Goal: Transaction & Acquisition: Purchase product/service

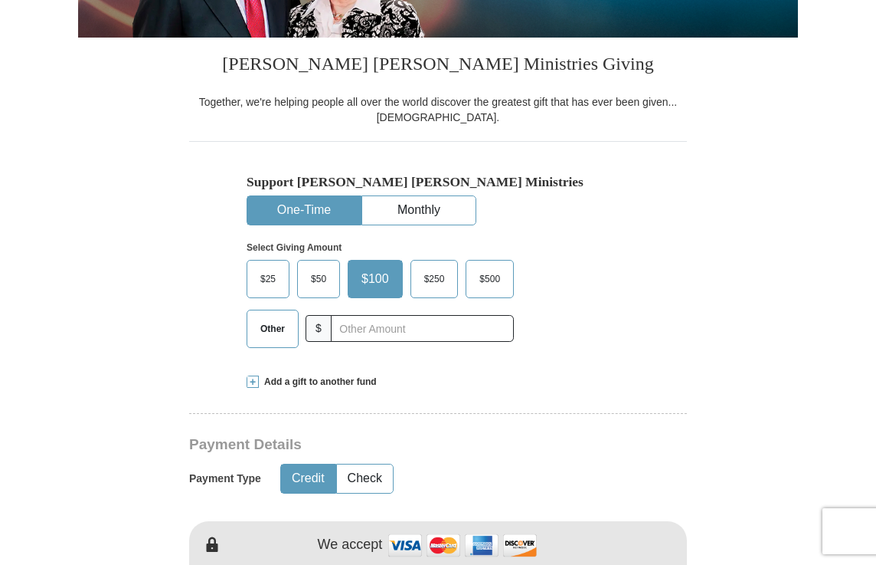
scroll to position [324, 0]
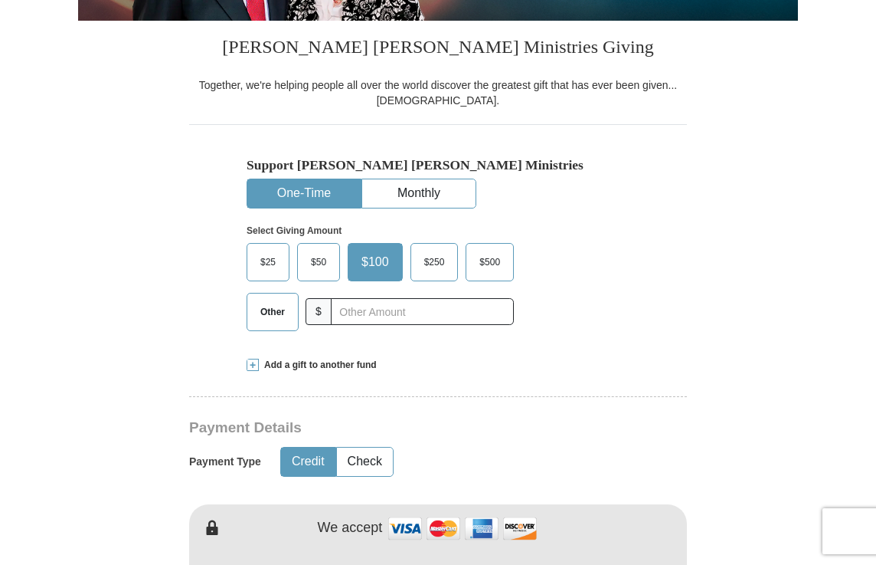
click at [283, 316] on span "Other" at bounding box center [273, 311] width 40 height 23
click at [0, 0] on input "Other" at bounding box center [0, 0] width 0 height 0
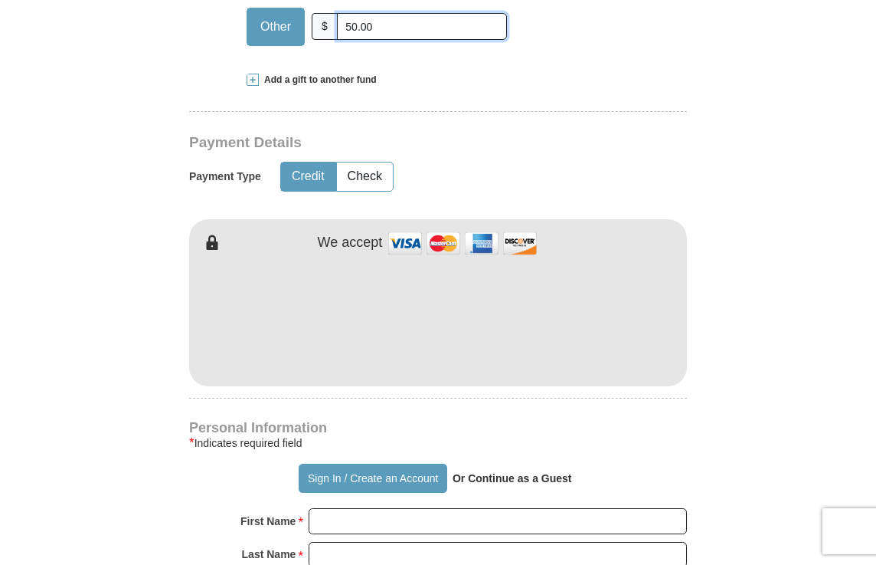
scroll to position [618, 0]
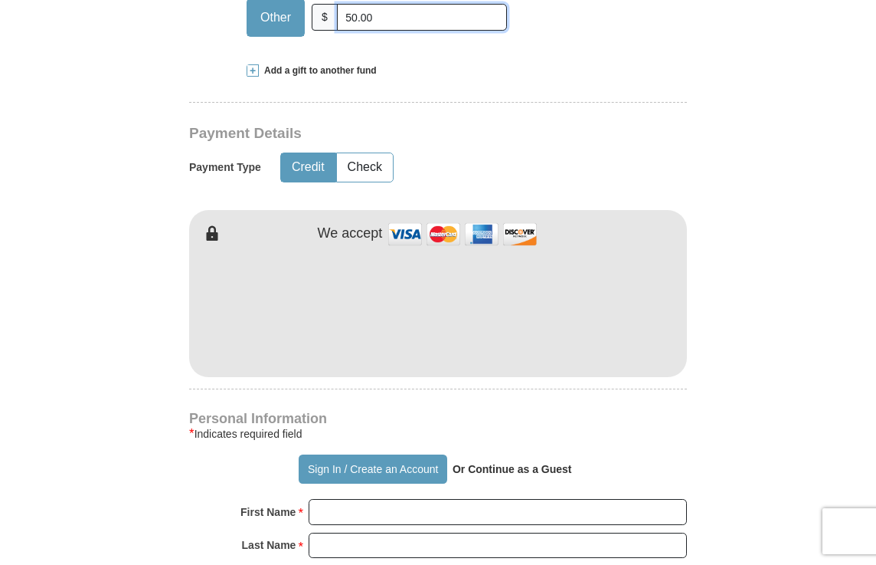
type input "50.00"
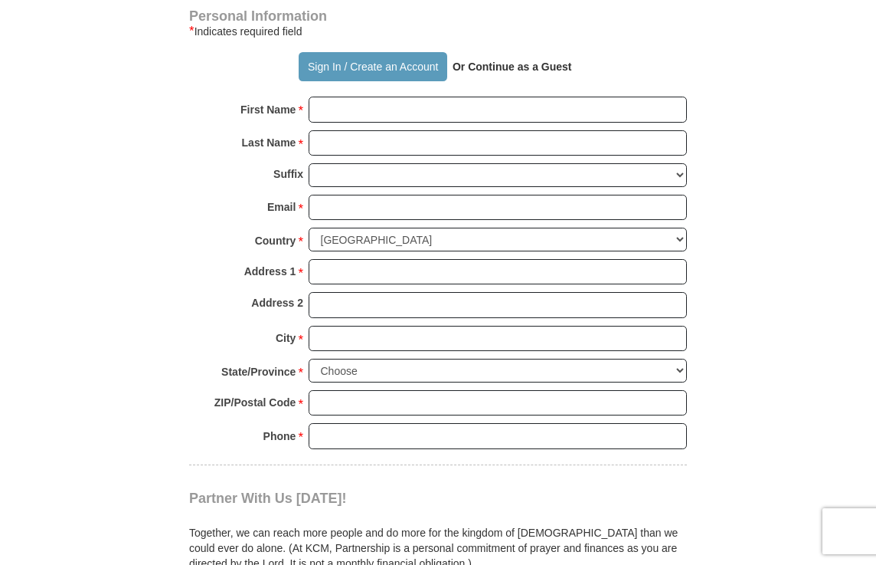
scroll to position [1037, 0]
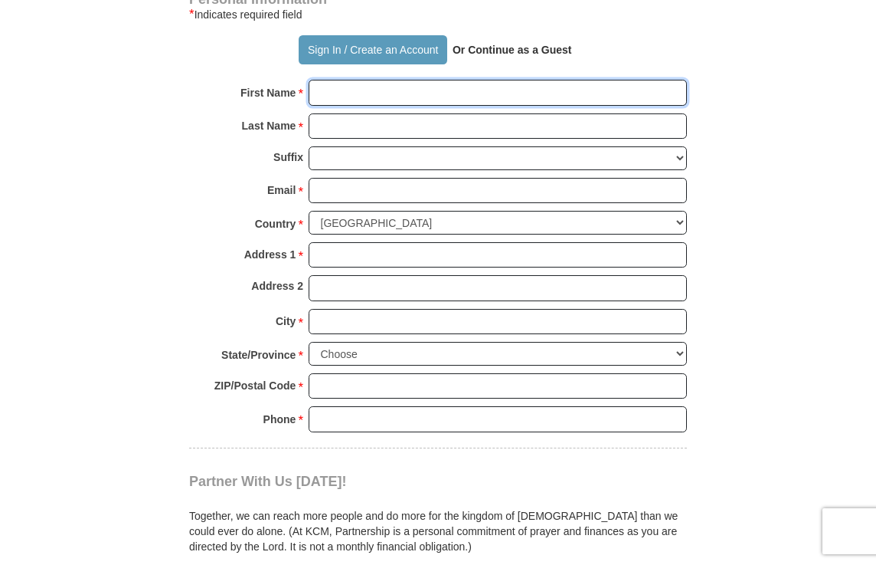
click at [332, 93] on input "First Name *" at bounding box center [498, 93] width 378 height 26
type input "[PERSON_NAME]"
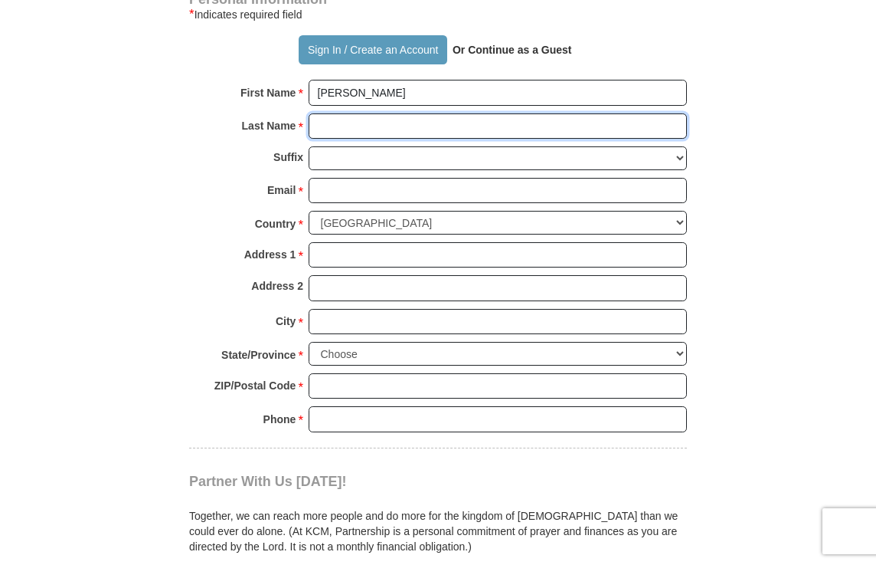
click at [383, 128] on input "Last Name *" at bounding box center [498, 126] width 378 height 26
type input "[PERSON_NAME]"
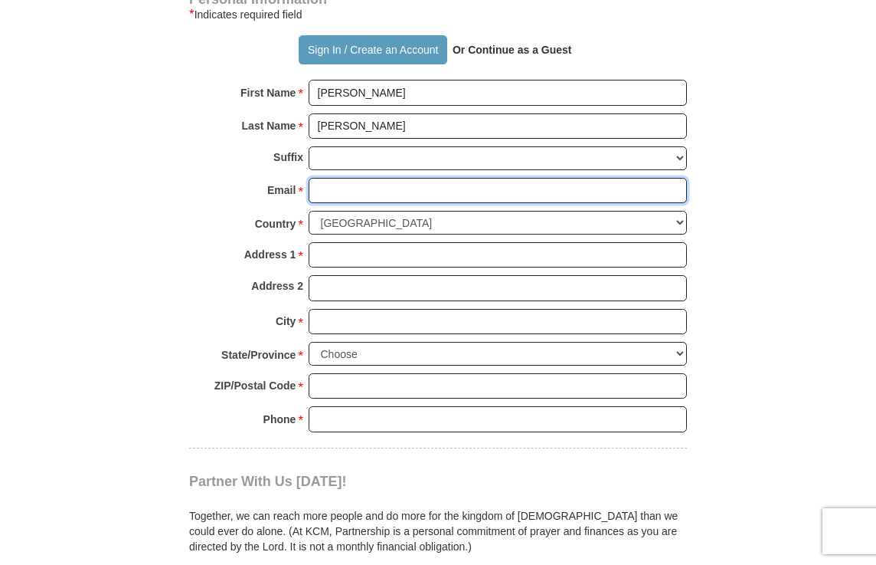
click at [344, 194] on input "Email *" at bounding box center [498, 191] width 378 height 26
type input "[EMAIL_ADDRESS][DOMAIN_NAME]"
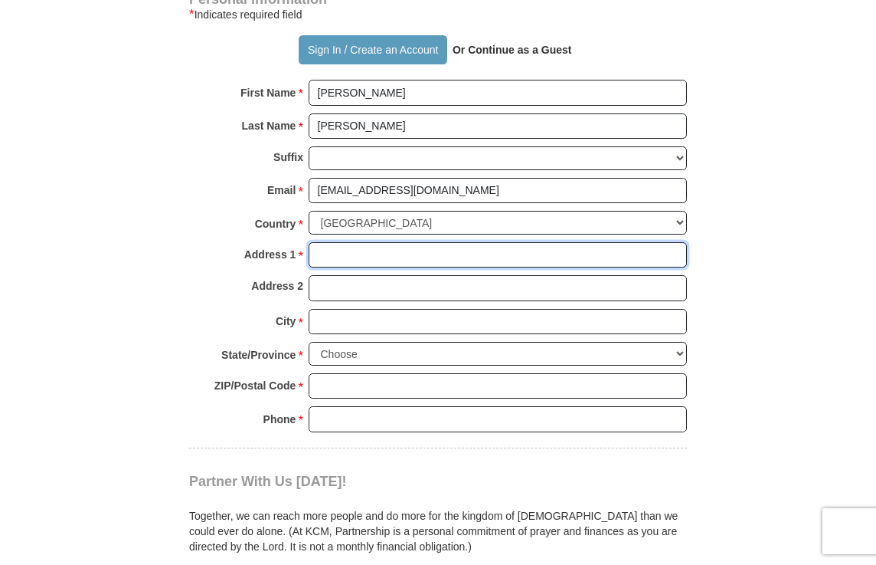
type input "P O [GEOGRAPHIC_DATA][STREET_ADDRESS]"
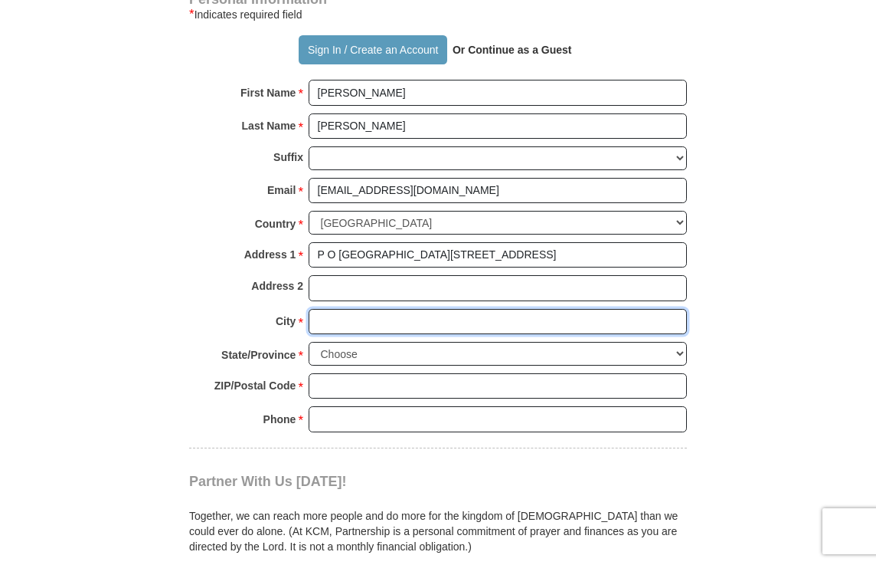
type input "[GEOGRAPHIC_DATA]"
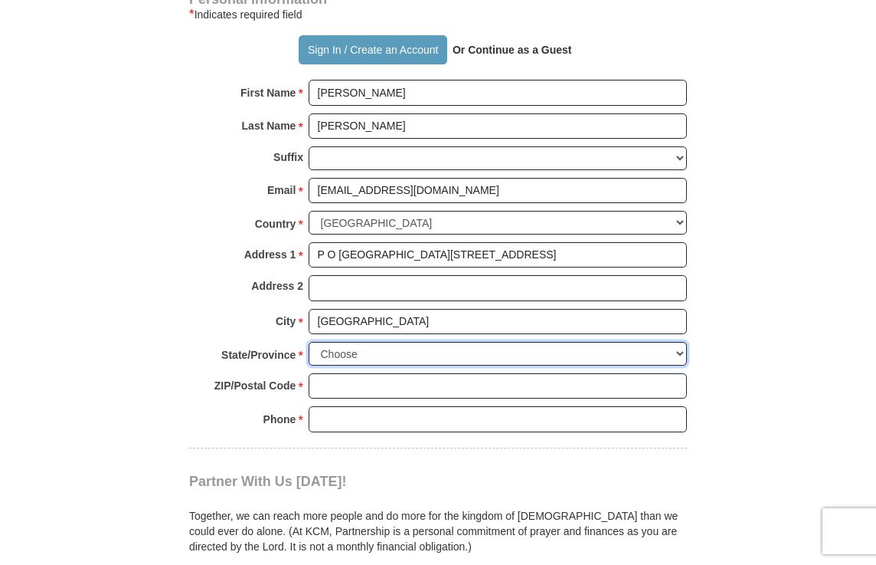
select select "WA"
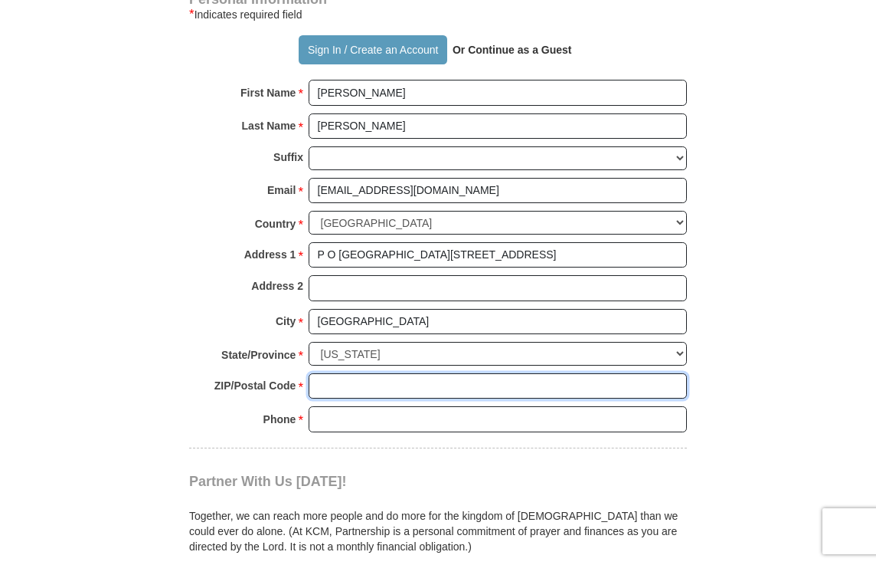
type input "98366"
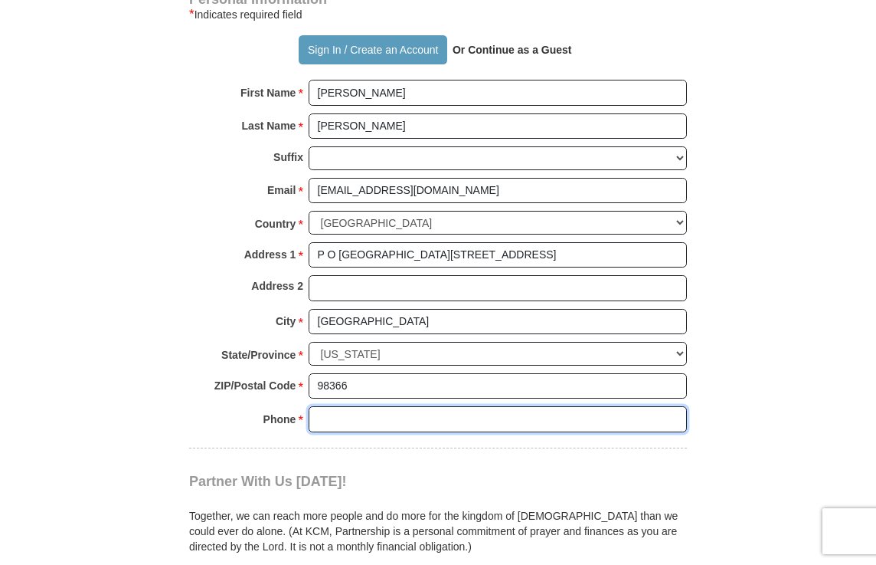
type input "5642184906"
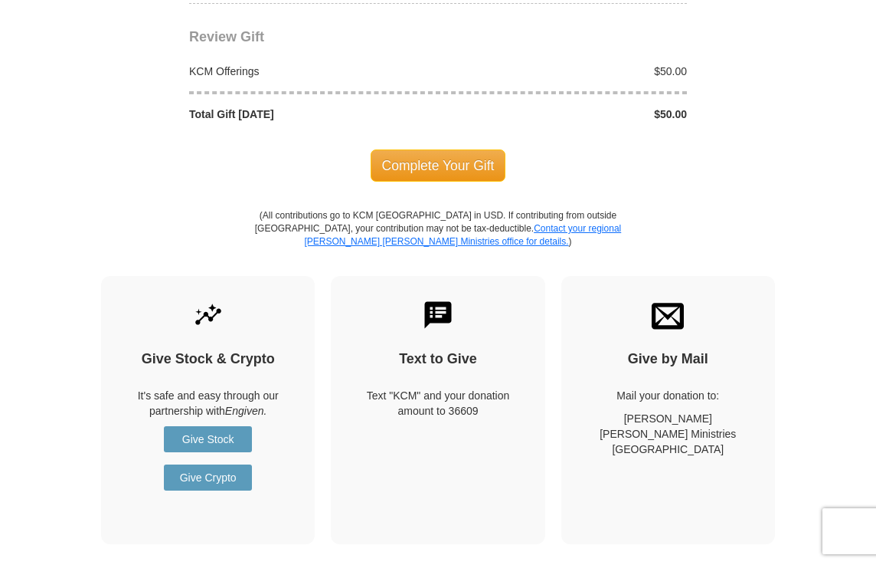
scroll to position [1646, 0]
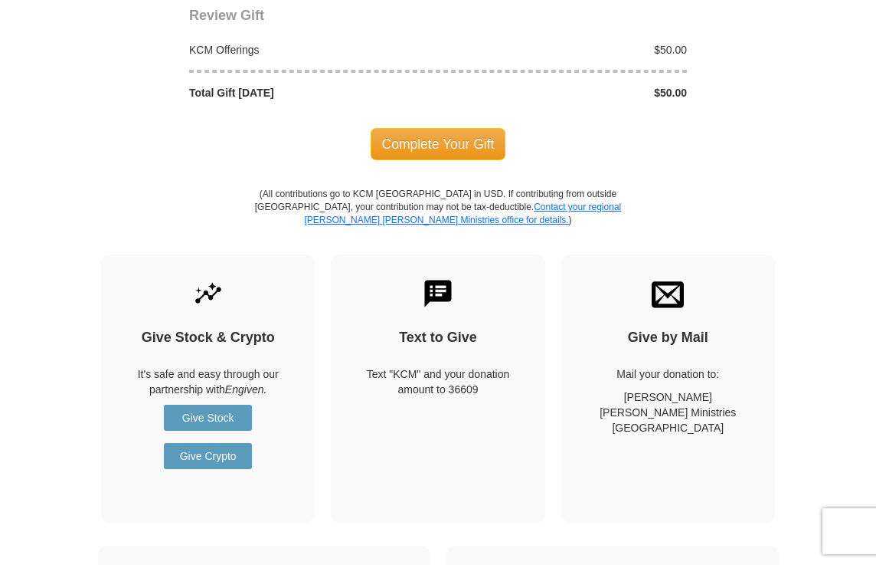
click at [454, 140] on span "Complete Your Gift" at bounding box center [439, 144] width 136 height 32
